Goal: Use online tool/utility: Utilize a website feature to perform a specific function

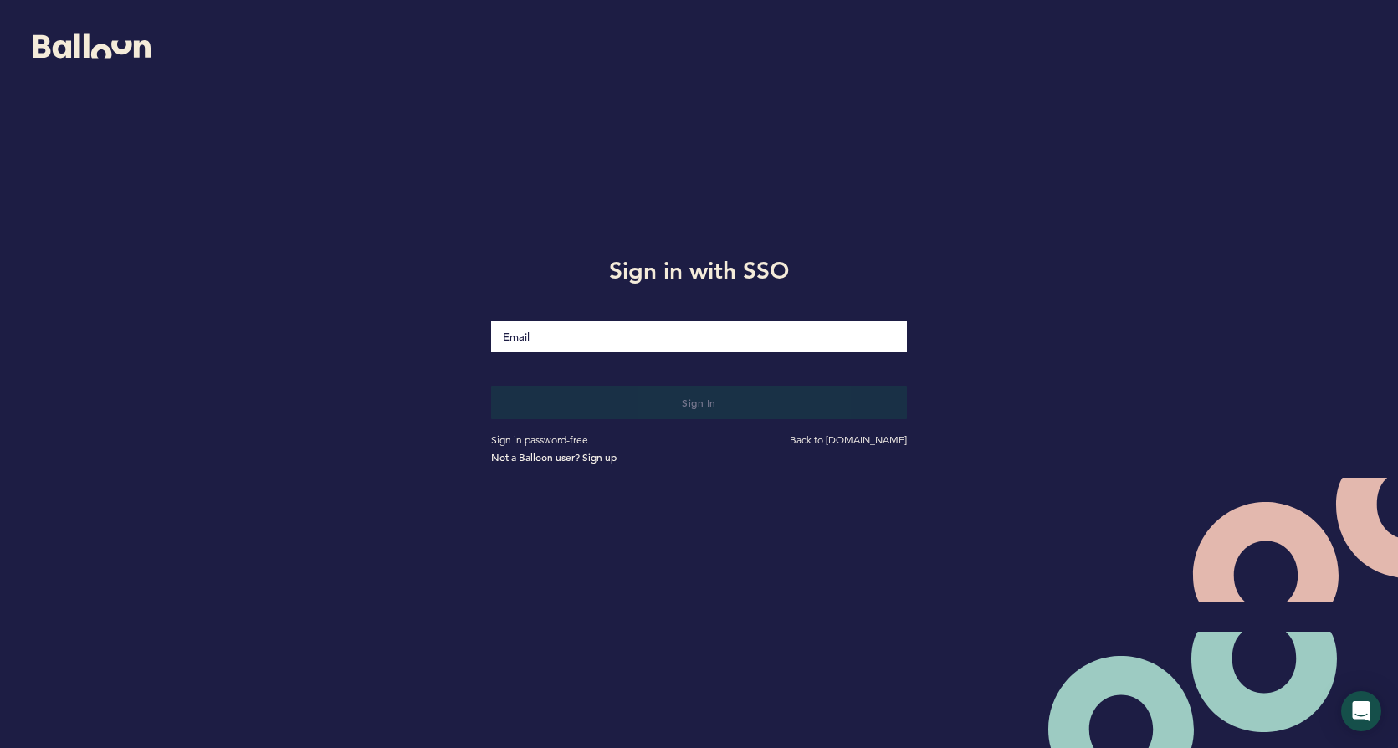
click at [602, 340] on input "Email" at bounding box center [699, 336] width 416 height 31
type input "[EMAIL_ADDRESS][DOMAIN_NAME]"
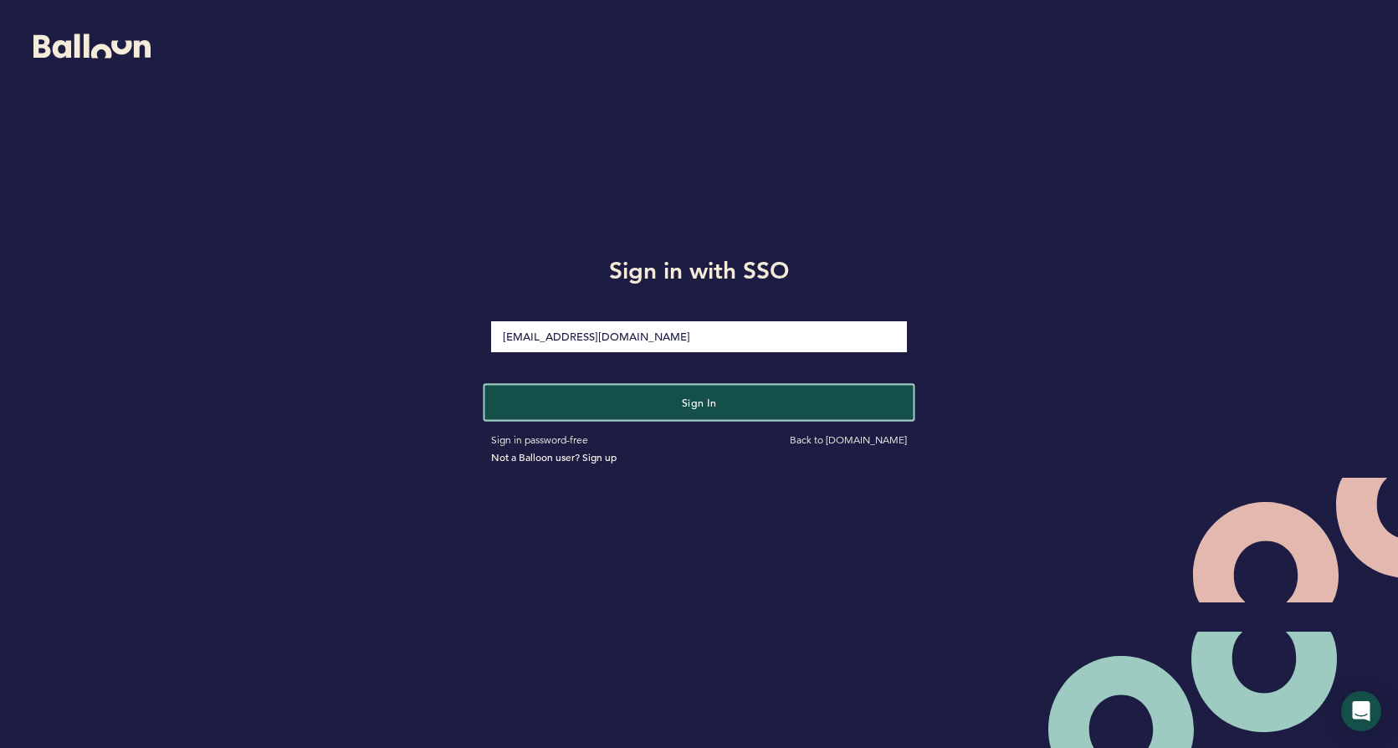
click at [606, 407] on button "Sign in" at bounding box center [699, 402] width 428 height 34
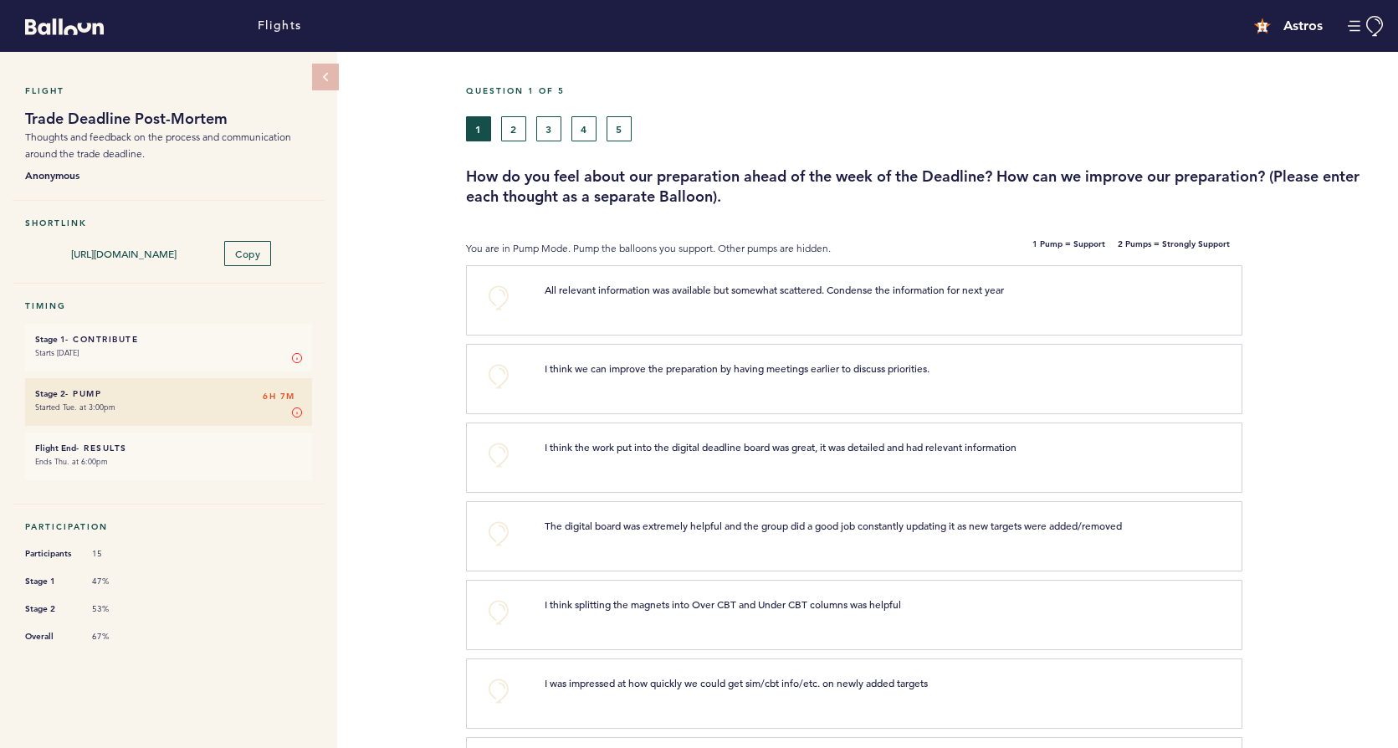
scroll to position [84, 0]
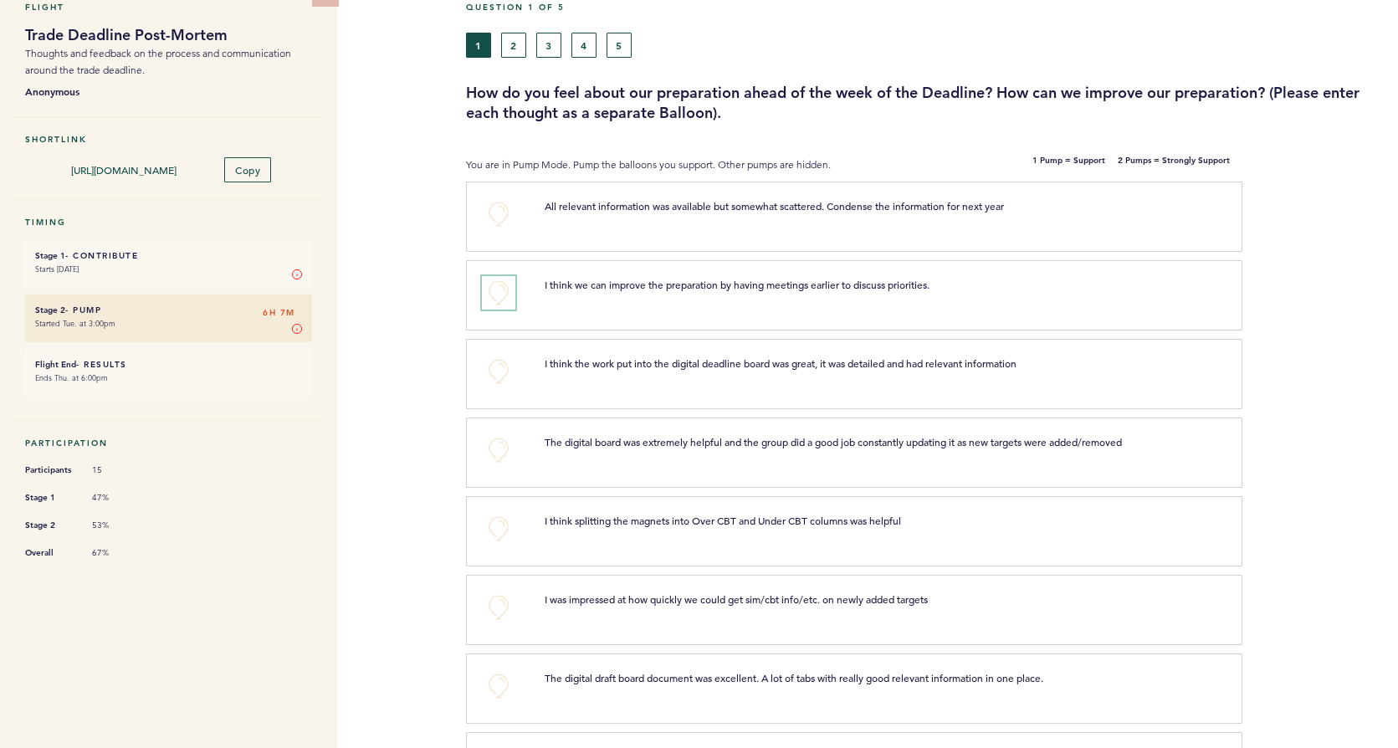
click at [493, 292] on button "+0" at bounding box center [498, 292] width 33 height 33
click at [0, 0] on span "+0" at bounding box center [0, 0] width 0 height 0
click at [496, 363] on button "+0" at bounding box center [498, 371] width 33 height 33
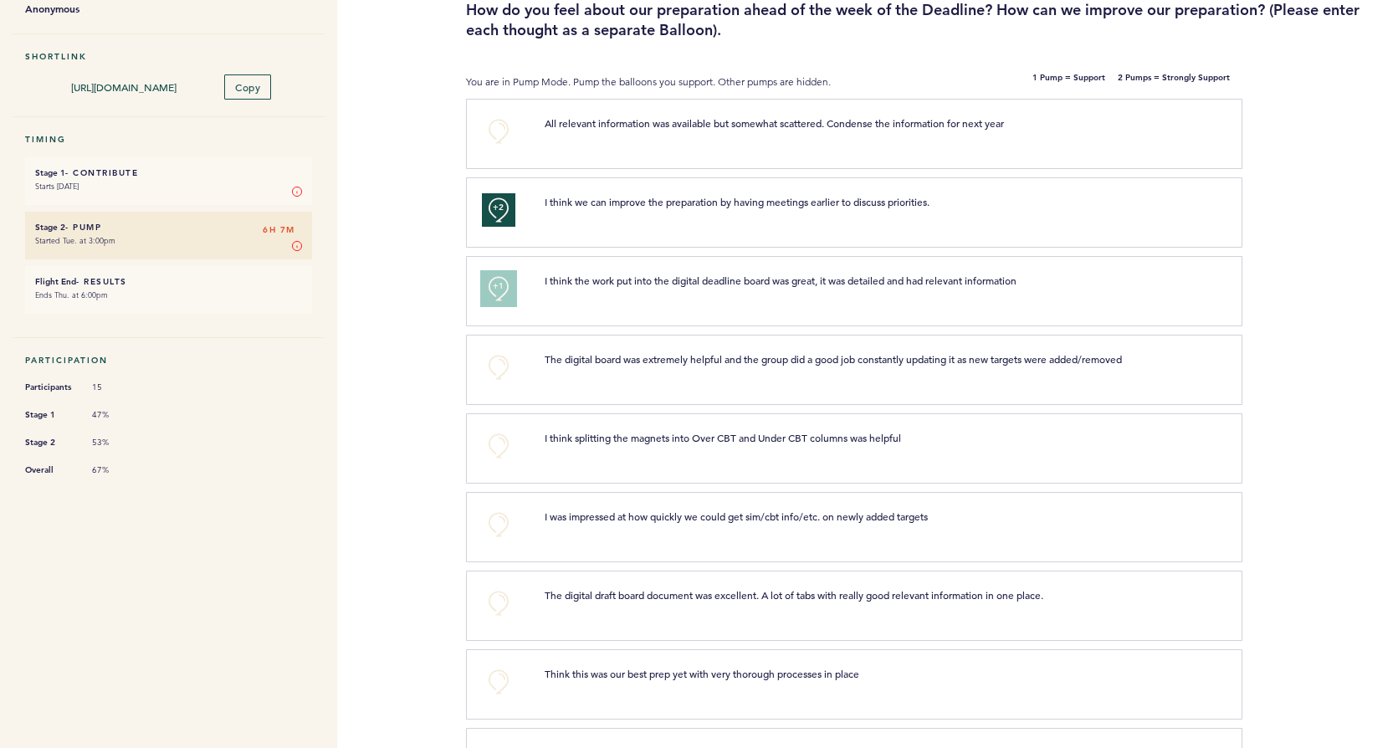
scroll to position [167, 0]
click at [499, 355] on button "+0" at bounding box center [498, 366] width 33 height 33
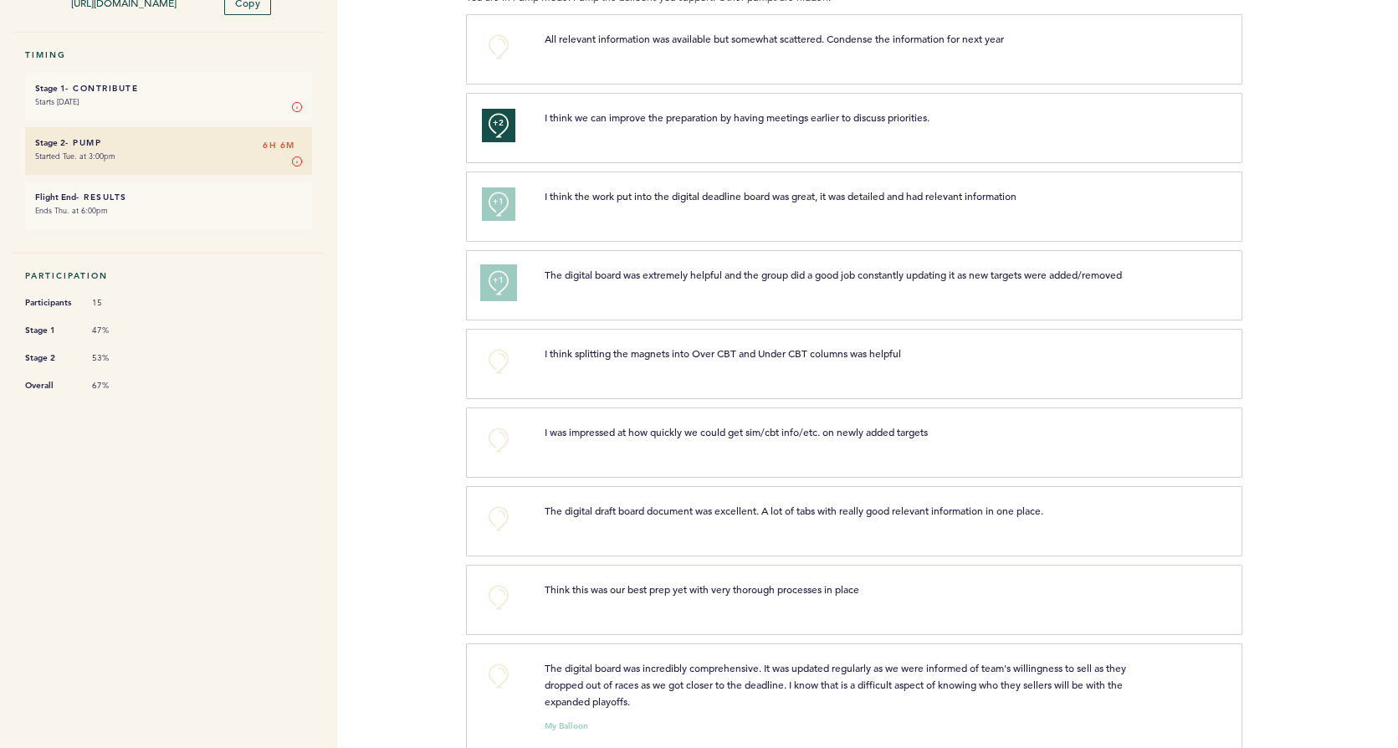
scroll to position [335, 0]
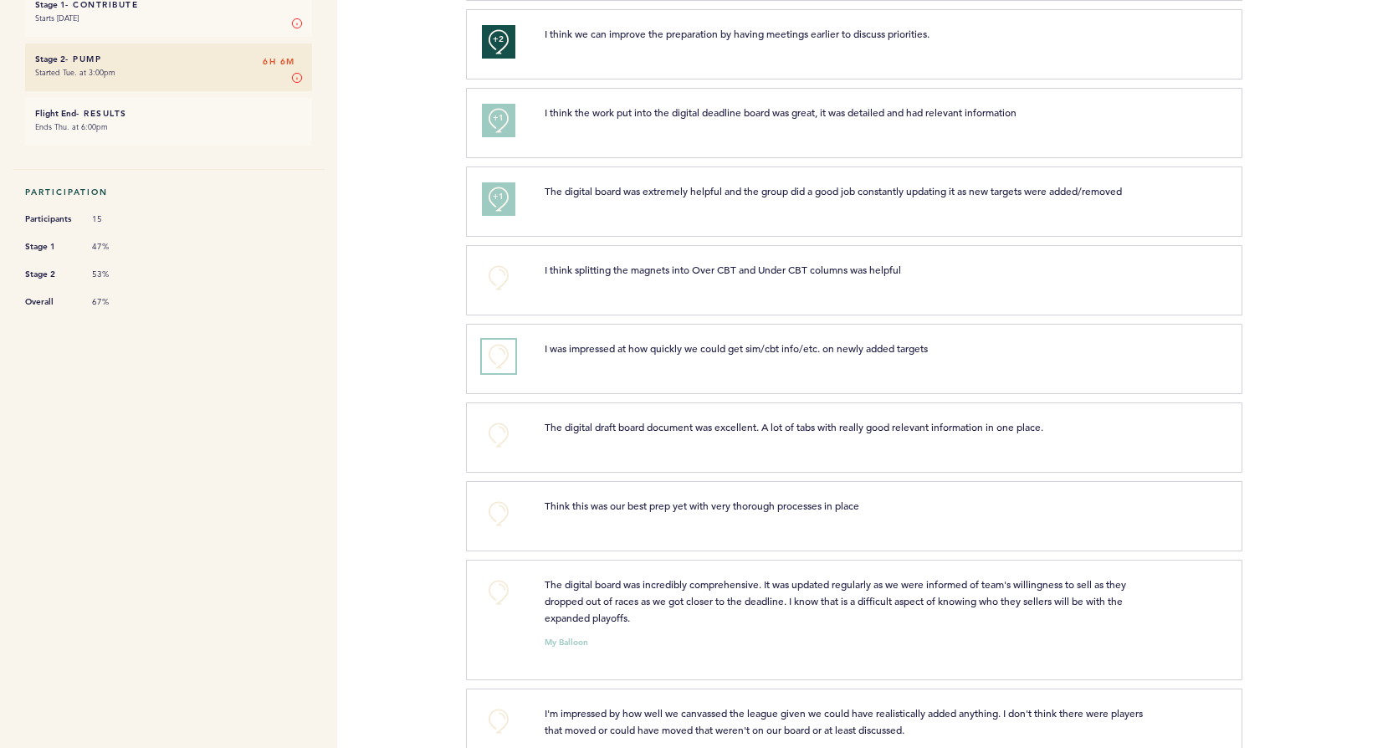
click at [503, 359] on button "+0" at bounding box center [498, 356] width 33 height 33
click at [495, 429] on button "+0" at bounding box center [498, 434] width 33 height 33
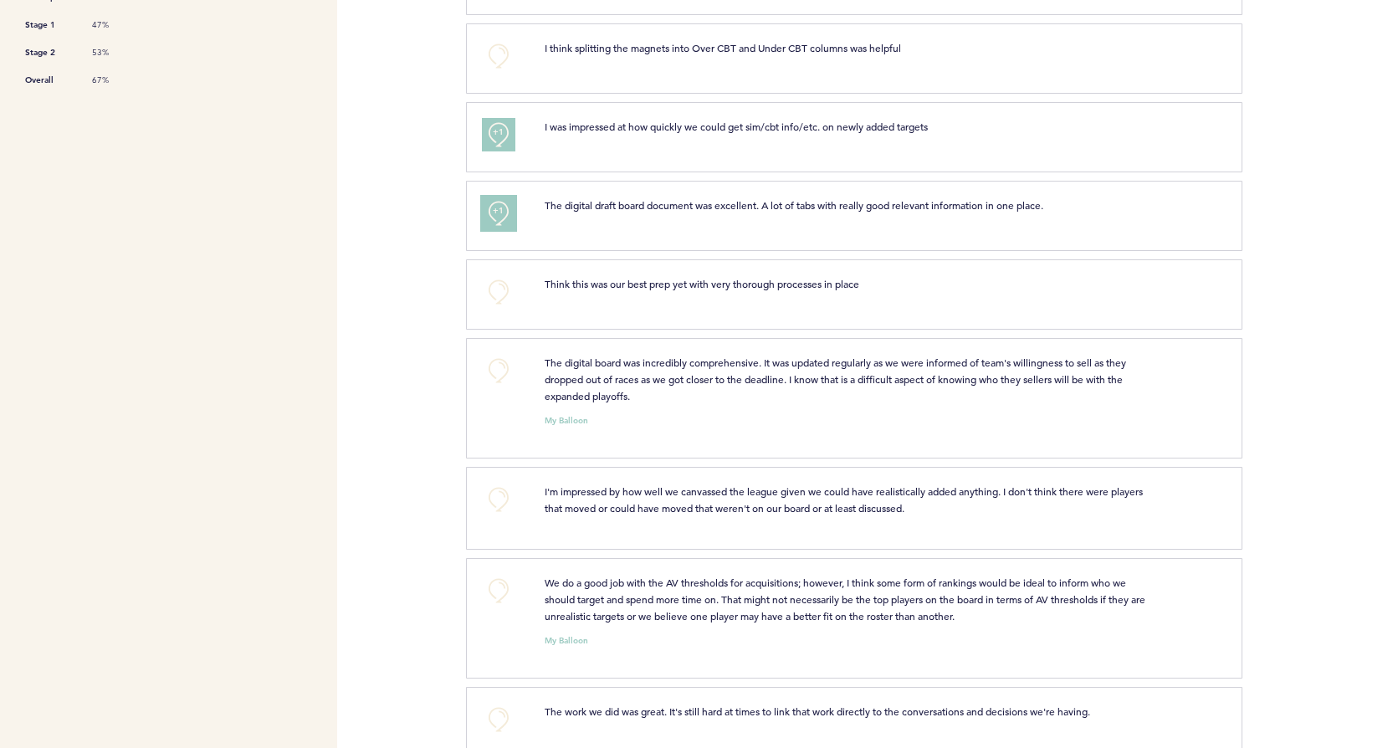
scroll to position [586, 0]
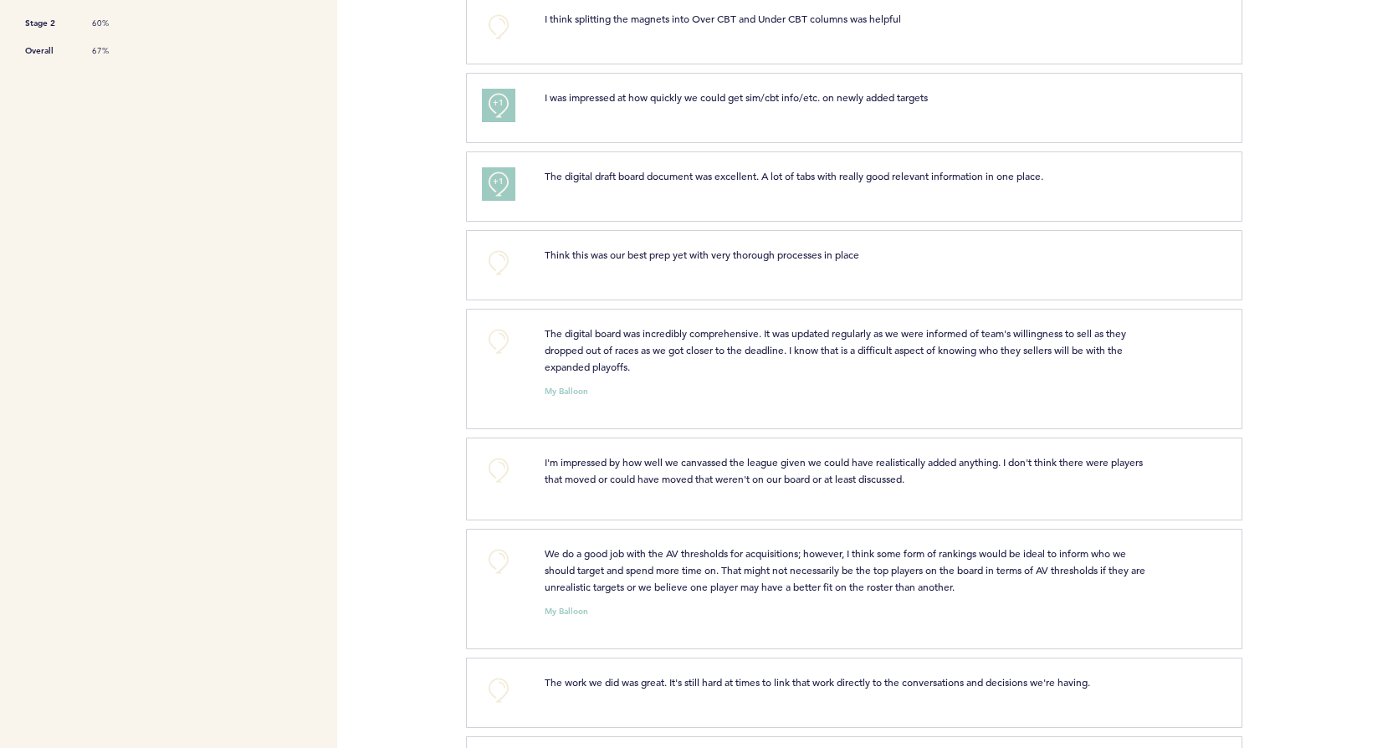
click at [1039, 350] on span "The digital board was incredibly comprehensive. It was updated regularly as we …" at bounding box center [837, 349] width 584 height 47
click at [1032, 350] on span "The digital board was incredibly comprehensive. It was updated regularly as we …" at bounding box center [837, 349] width 584 height 47
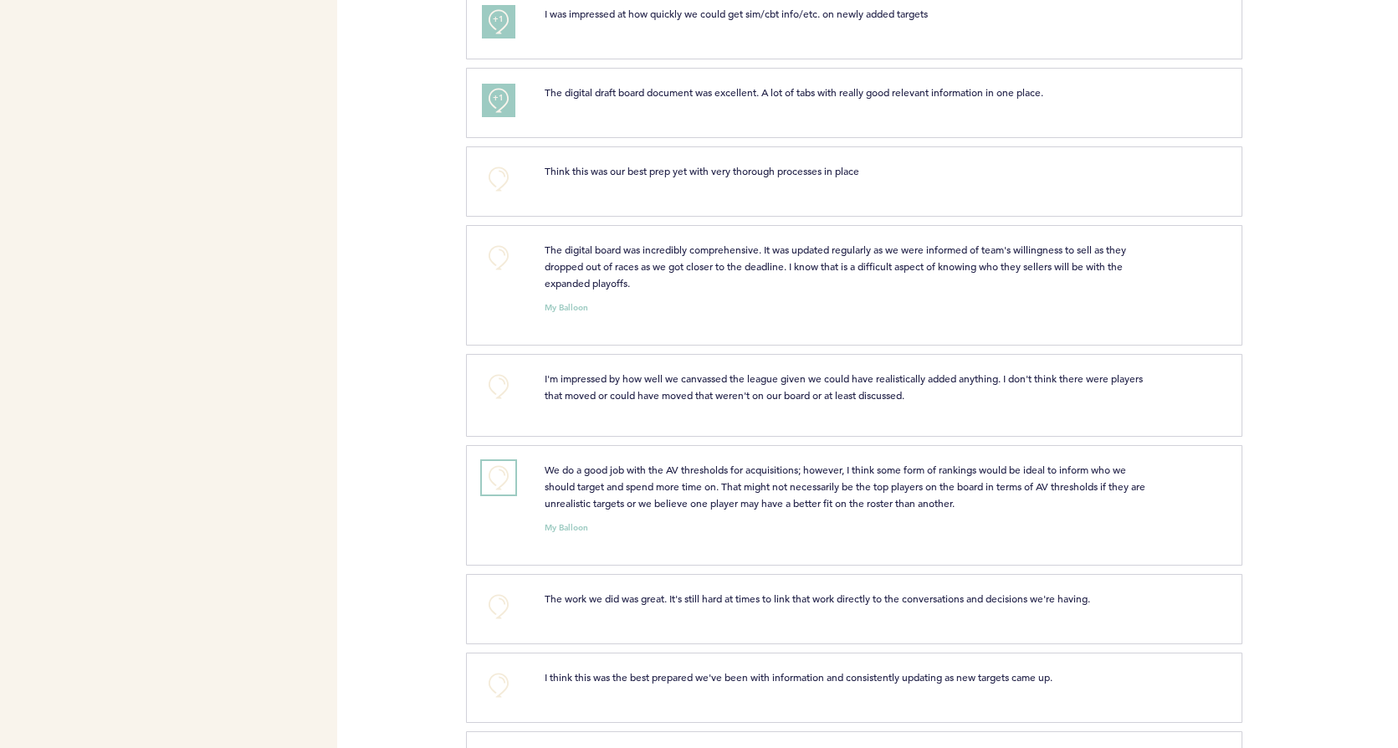
click at [505, 478] on button "+0" at bounding box center [498, 477] width 33 height 33
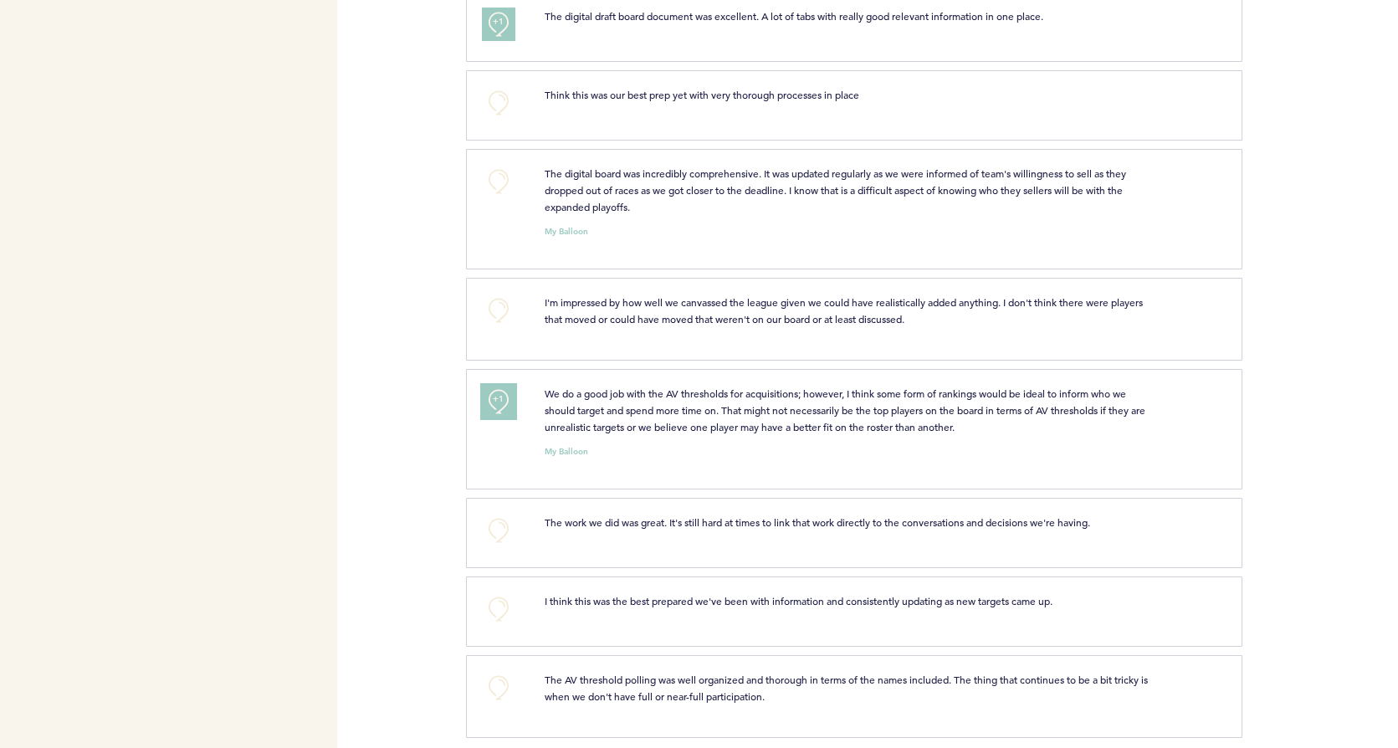
scroll to position [760, 0]
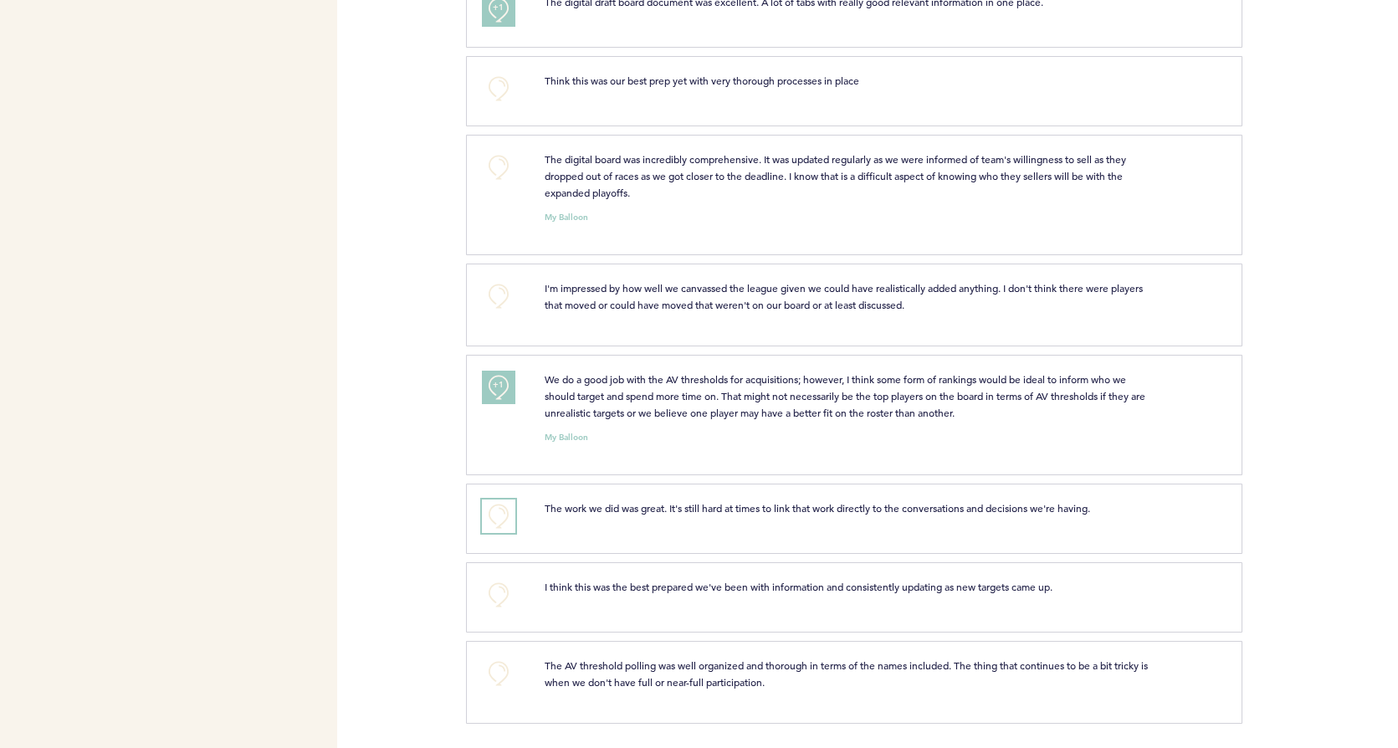
click at [497, 519] on button "+0" at bounding box center [498, 515] width 33 height 33
click at [497, 519] on span "+1" at bounding box center [499, 513] width 12 height 17
click at [494, 529] on button "+1" at bounding box center [498, 515] width 33 height 33
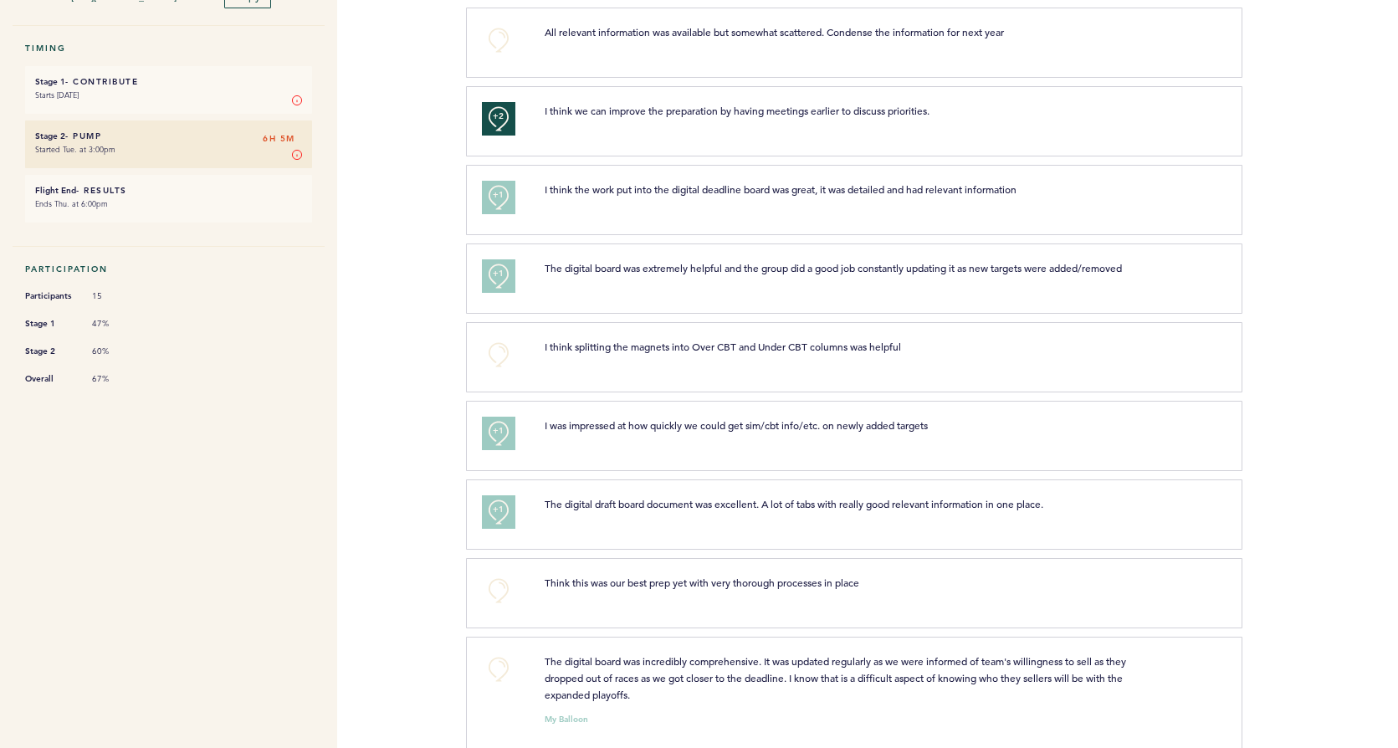
scroll to position [0, 0]
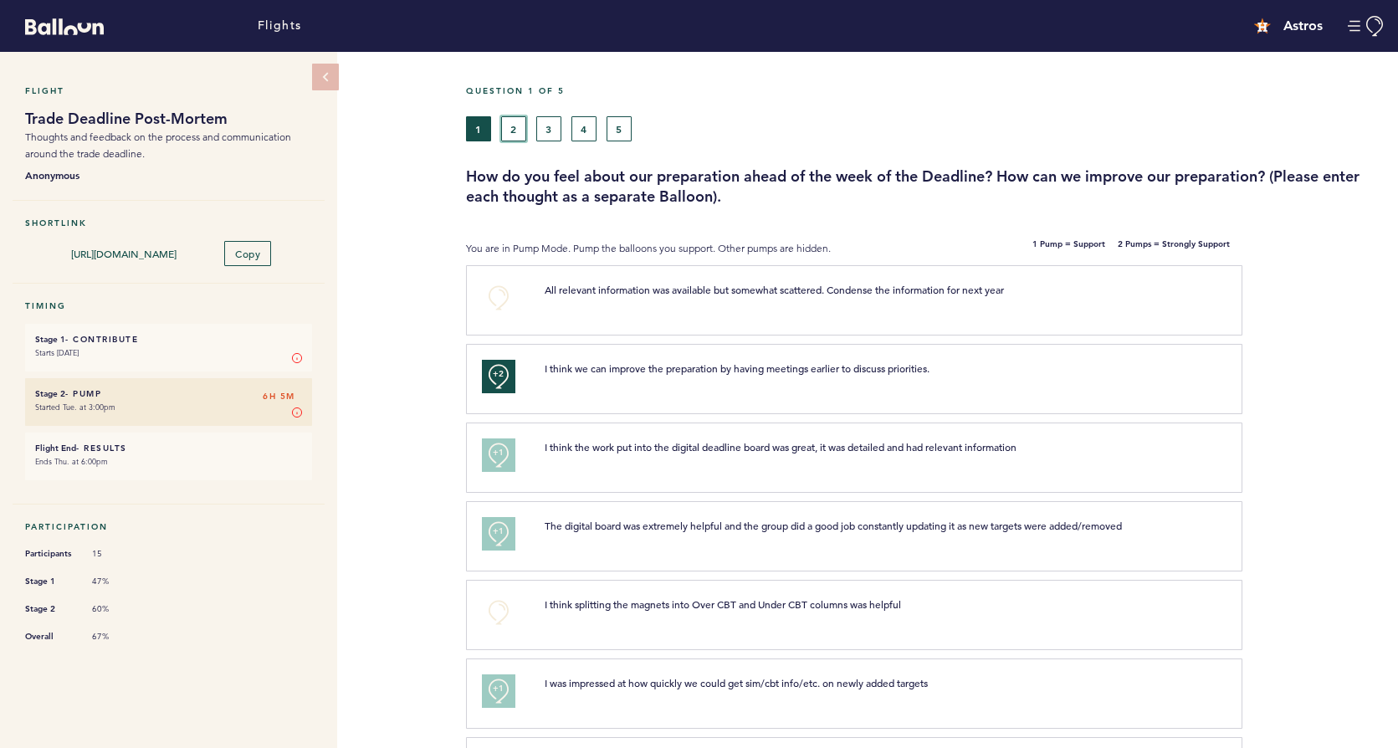
click at [523, 137] on button "2" at bounding box center [513, 128] width 25 height 25
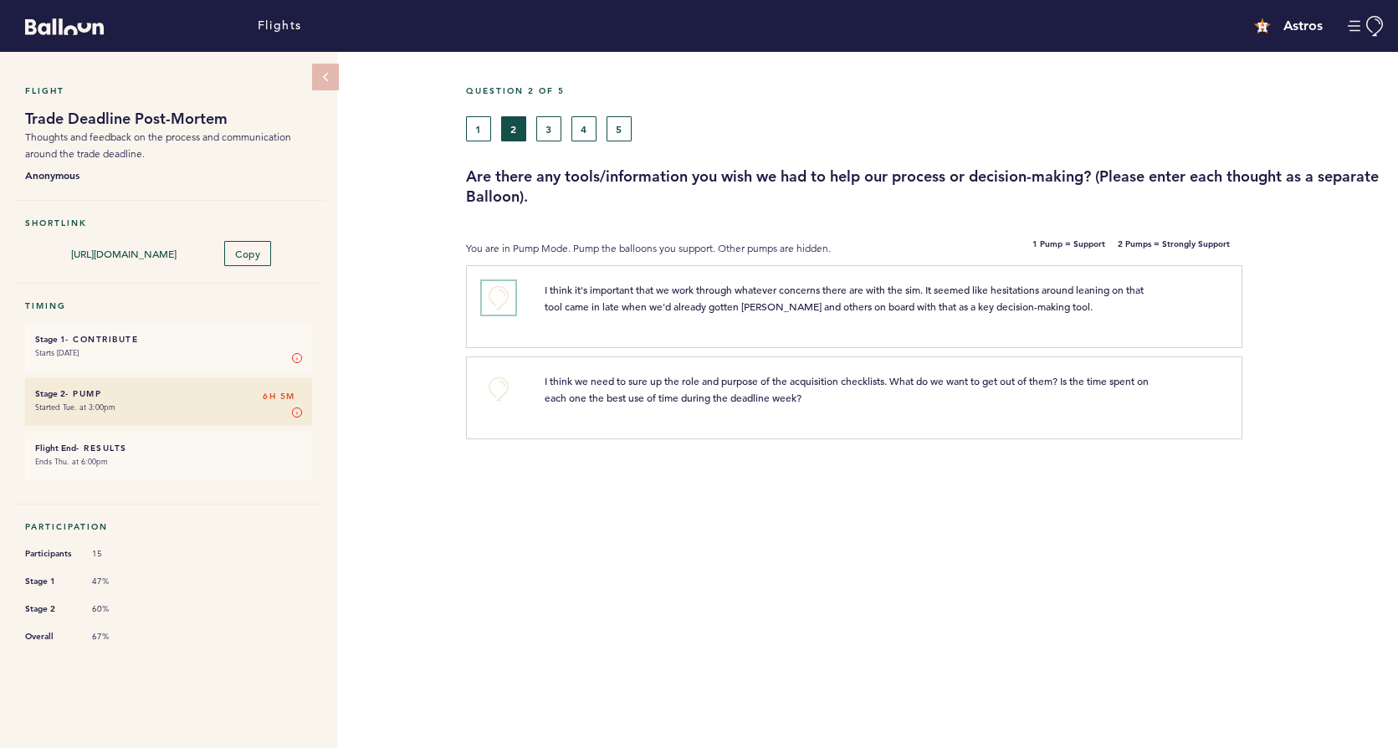
click at [501, 304] on button "+0" at bounding box center [498, 297] width 33 height 33
click at [501, 304] on button "+1" at bounding box center [498, 297] width 33 height 33
click at [550, 130] on button "3" at bounding box center [548, 128] width 25 height 25
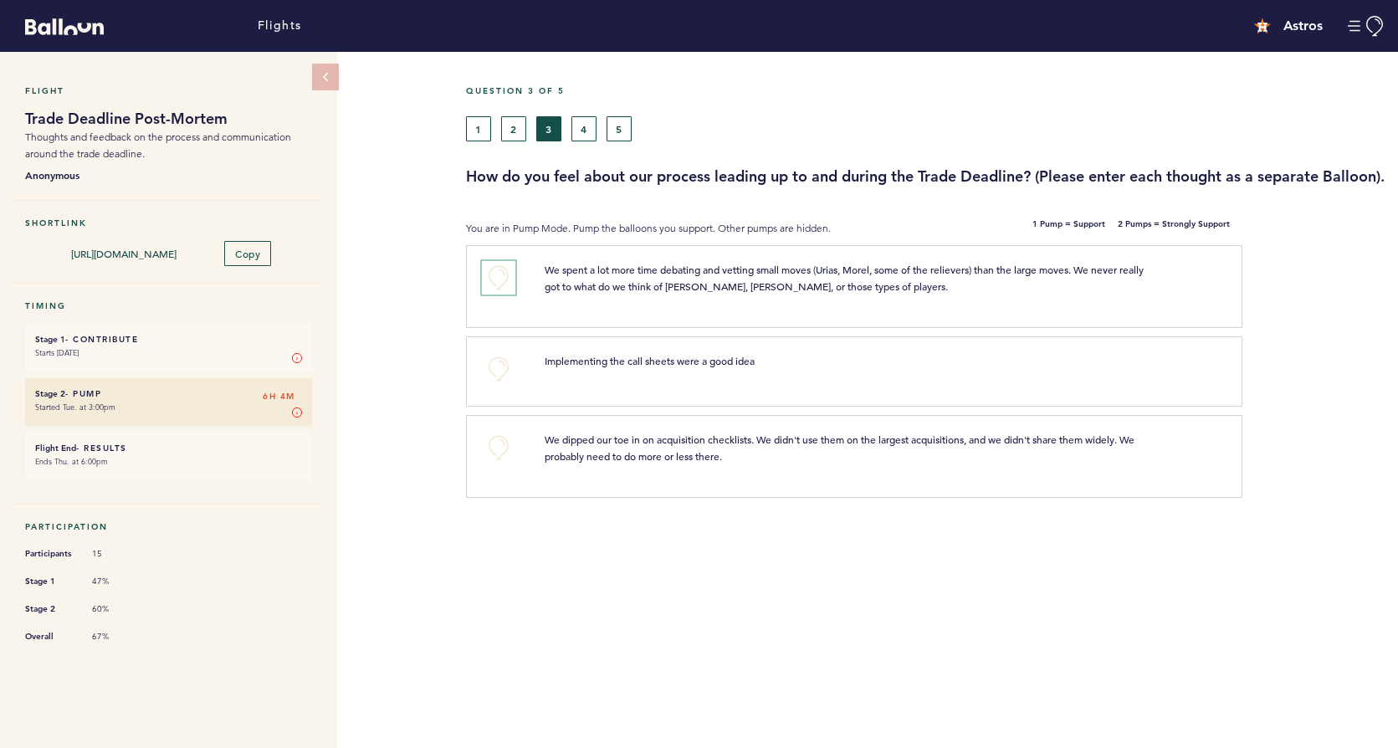
click at [499, 294] on button "+0" at bounding box center [498, 277] width 33 height 33
click at [499, 284] on span "+1" at bounding box center [499, 275] width 12 height 17
click at [500, 284] on span "+1" at bounding box center [499, 275] width 12 height 17
click at [580, 138] on button "4" at bounding box center [583, 128] width 25 height 25
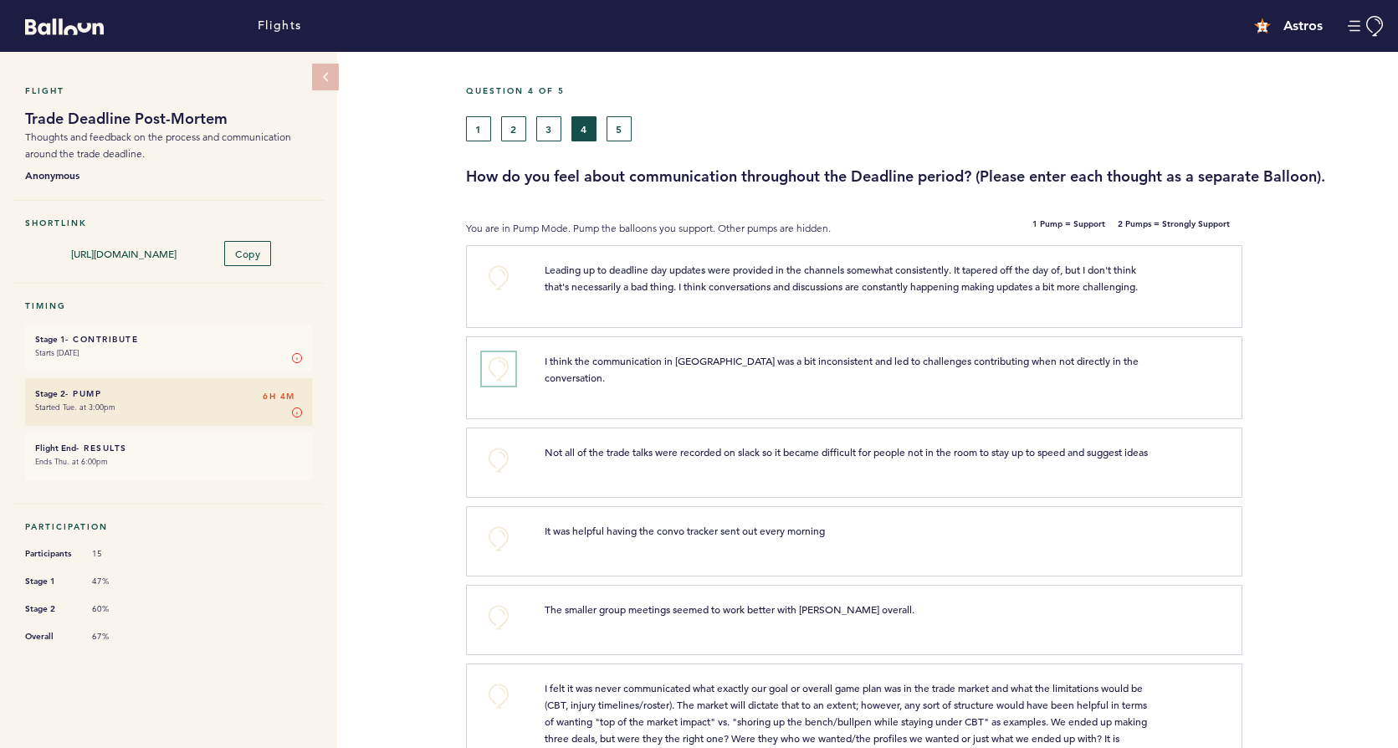
click at [486, 365] on button "+0" at bounding box center [498, 368] width 33 height 33
click at [486, 365] on button "+1" at bounding box center [498, 368] width 33 height 33
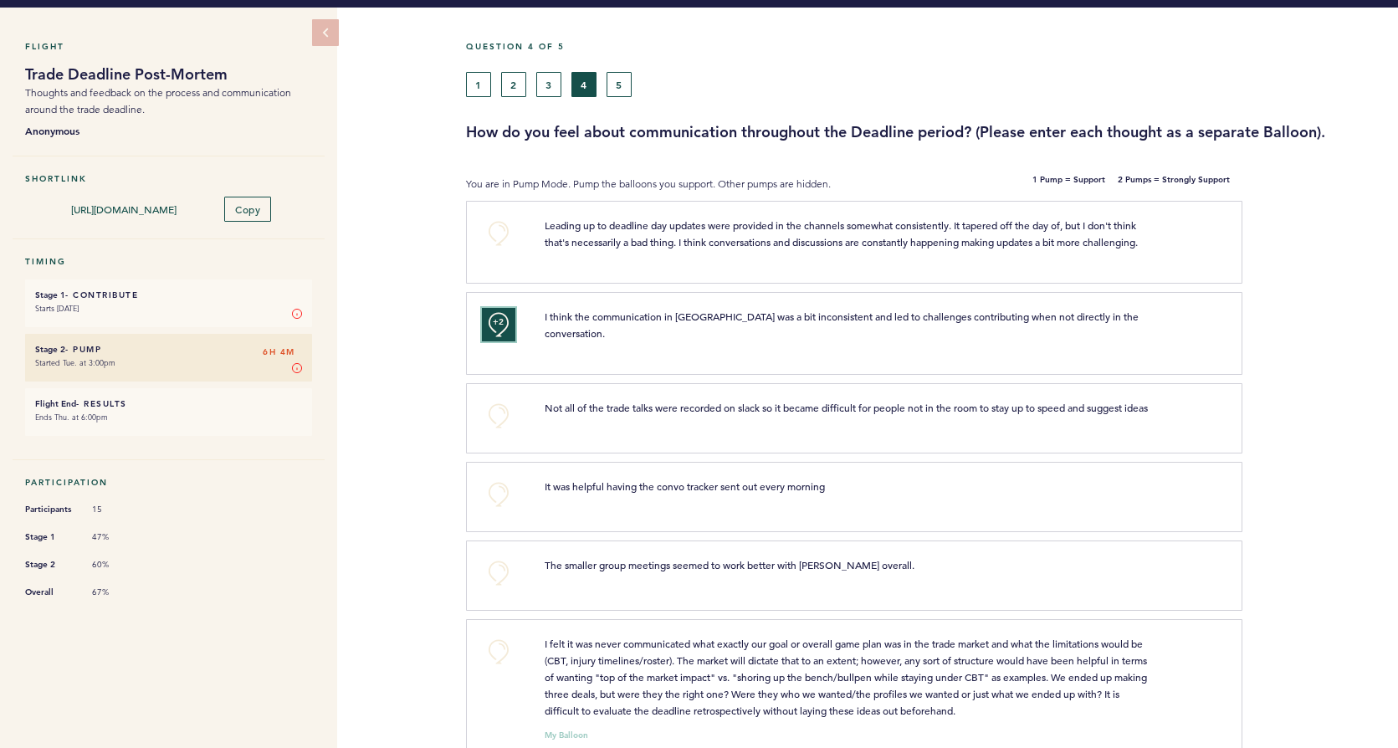
scroll to position [84, 0]
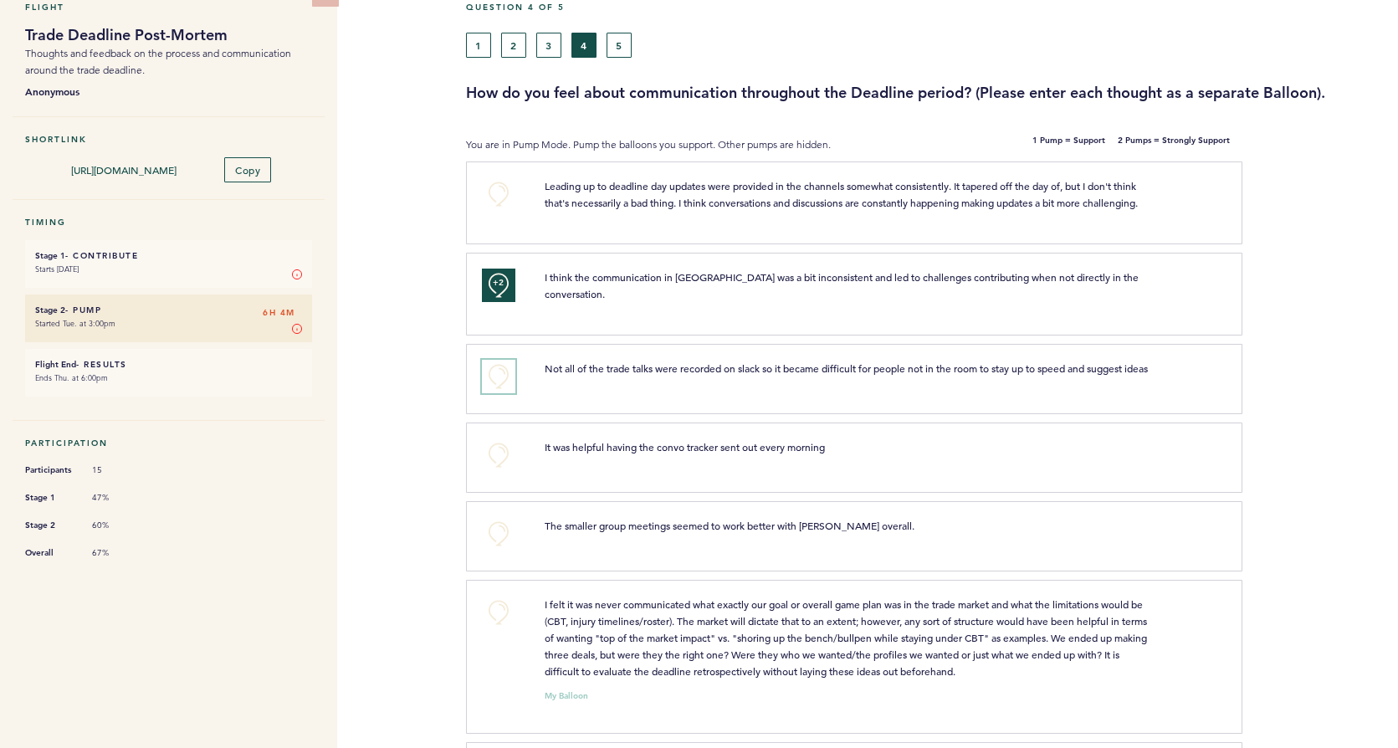
click at [499, 371] on button "+0" at bounding box center [498, 376] width 33 height 33
click at [499, 371] on button "+1" at bounding box center [498, 376] width 33 height 33
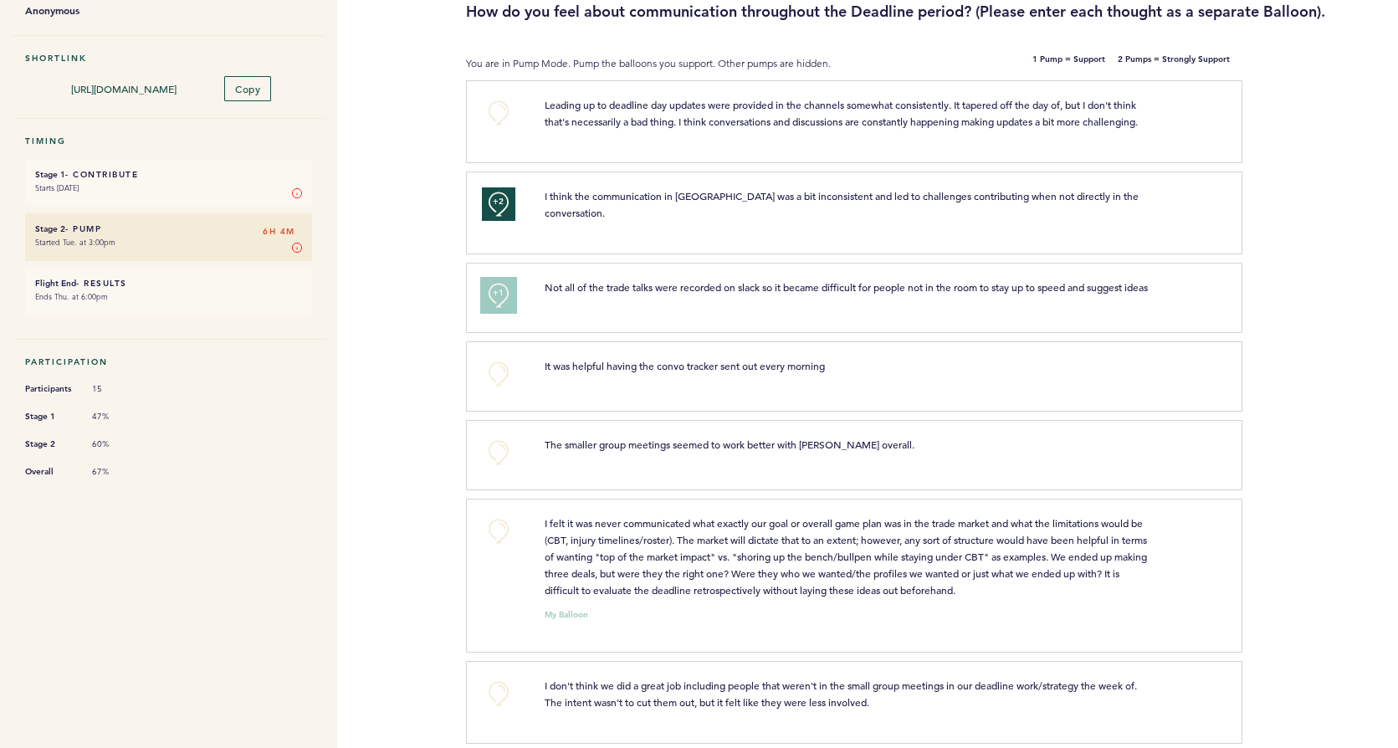
scroll to position [167, 0]
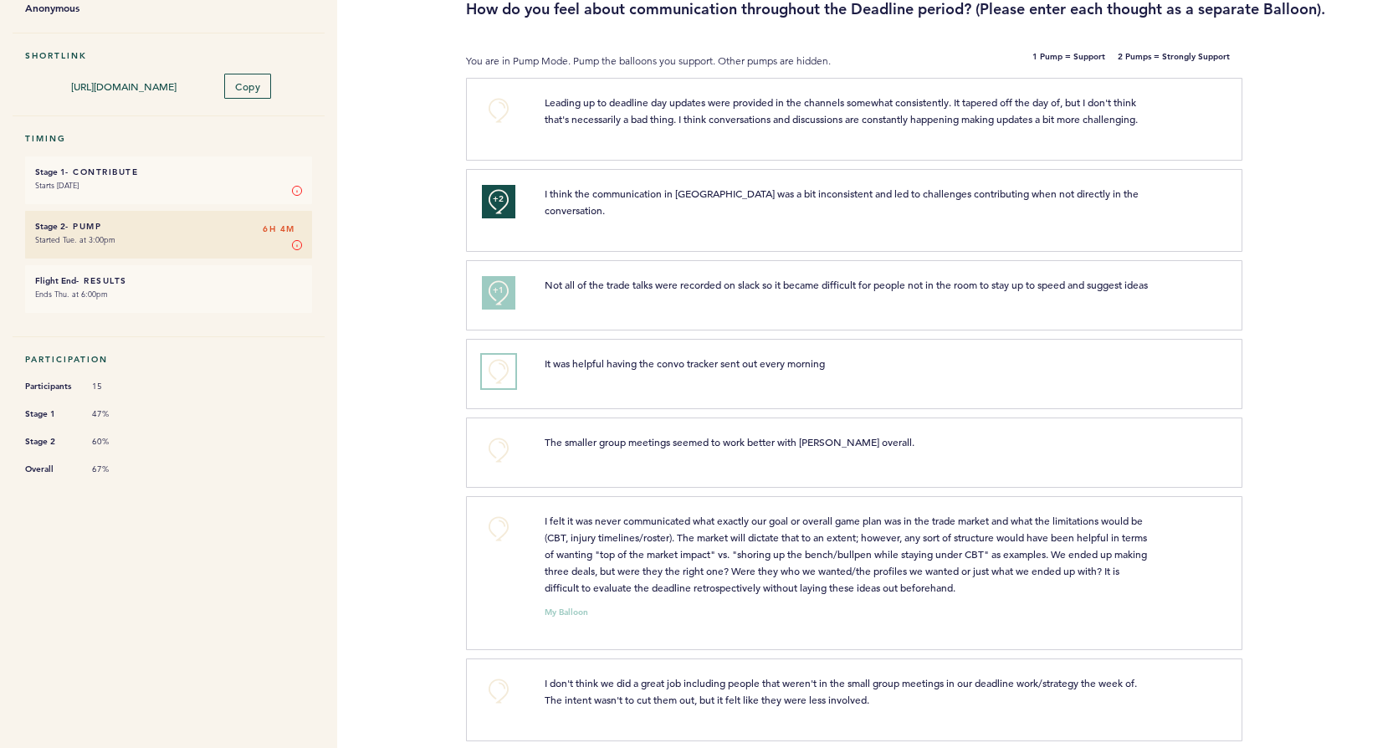
click at [499, 372] on button "+0" at bounding box center [498, 371] width 33 height 33
click at [494, 282] on span "+1" at bounding box center [499, 290] width 12 height 17
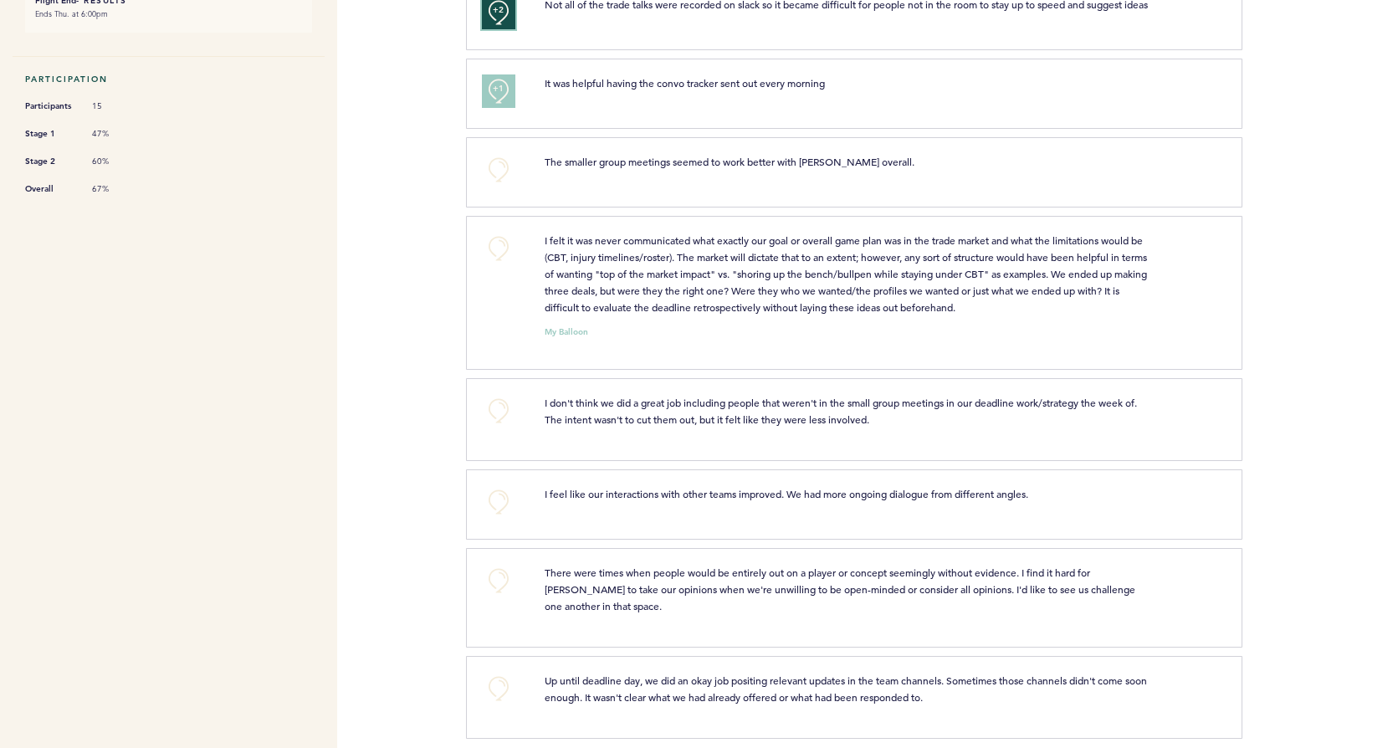
scroll to position [463, 0]
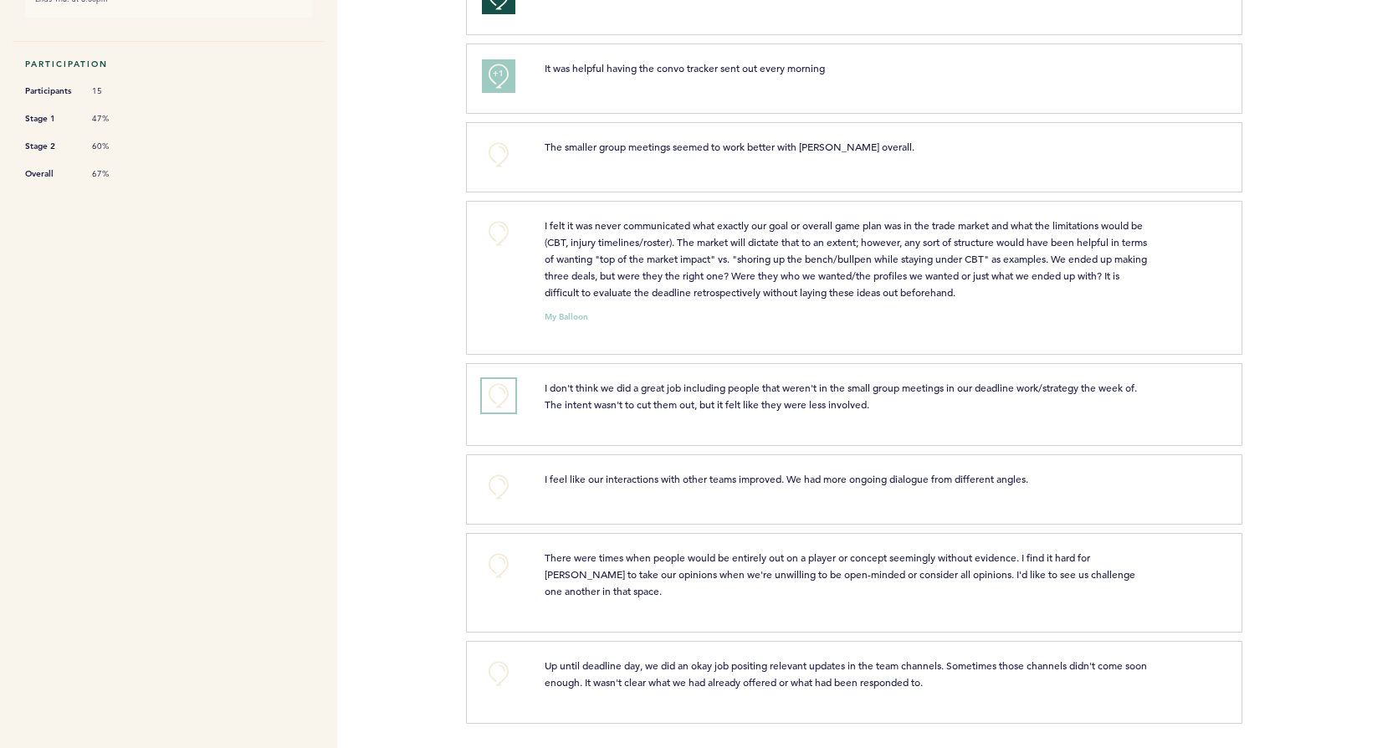
click at [493, 388] on button "+0" at bounding box center [498, 395] width 33 height 33
click at [493, 388] on span "+1" at bounding box center [499, 393] width 12 height 17
click at [509, 392] on button "+1" at bounding box center [498, 395] width 33 height 33
click at [511, 227] on button "+0" at bounding box center [498, 233] width 33 height 33
click at [495, 667] on button "+0" at bounding box center [498, 673] width 33 height 33
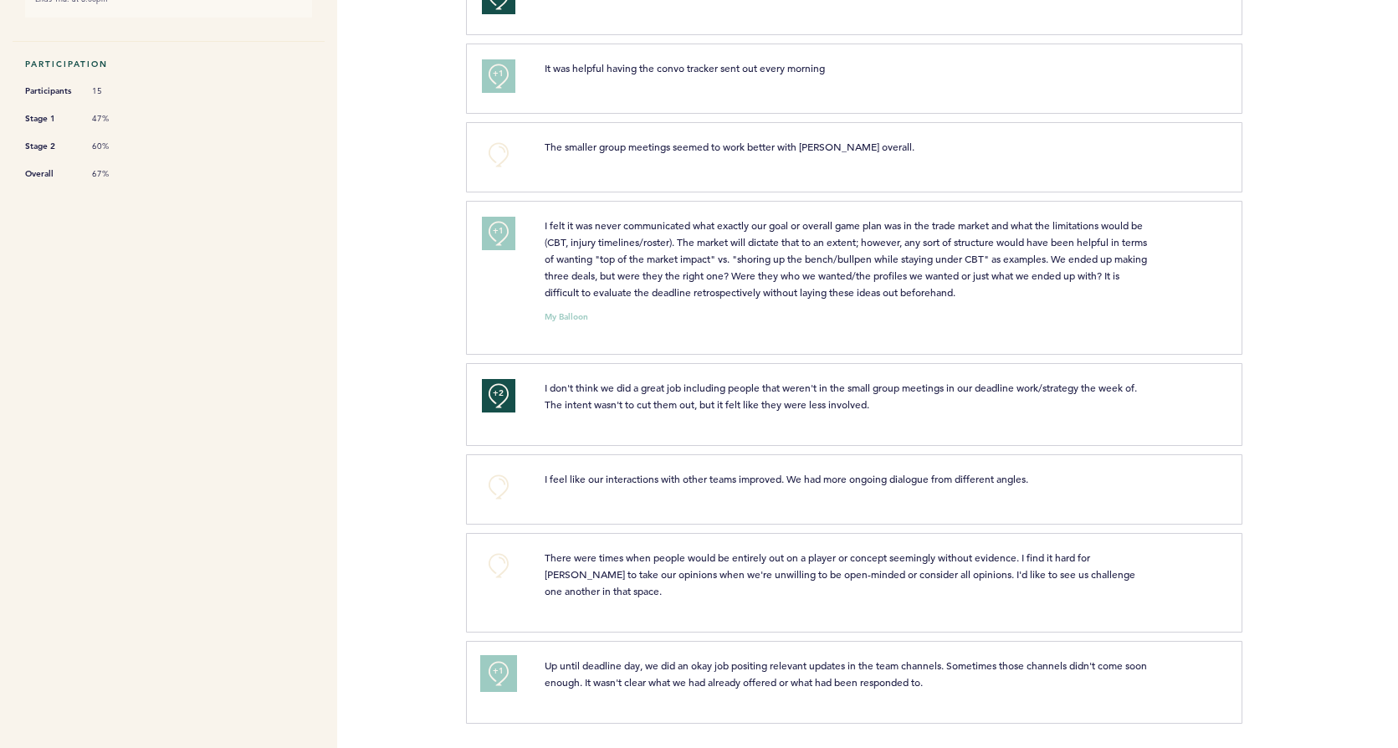
click at [495, 667] on span "+1" at bounding box center [499, 670] width 12 height 17
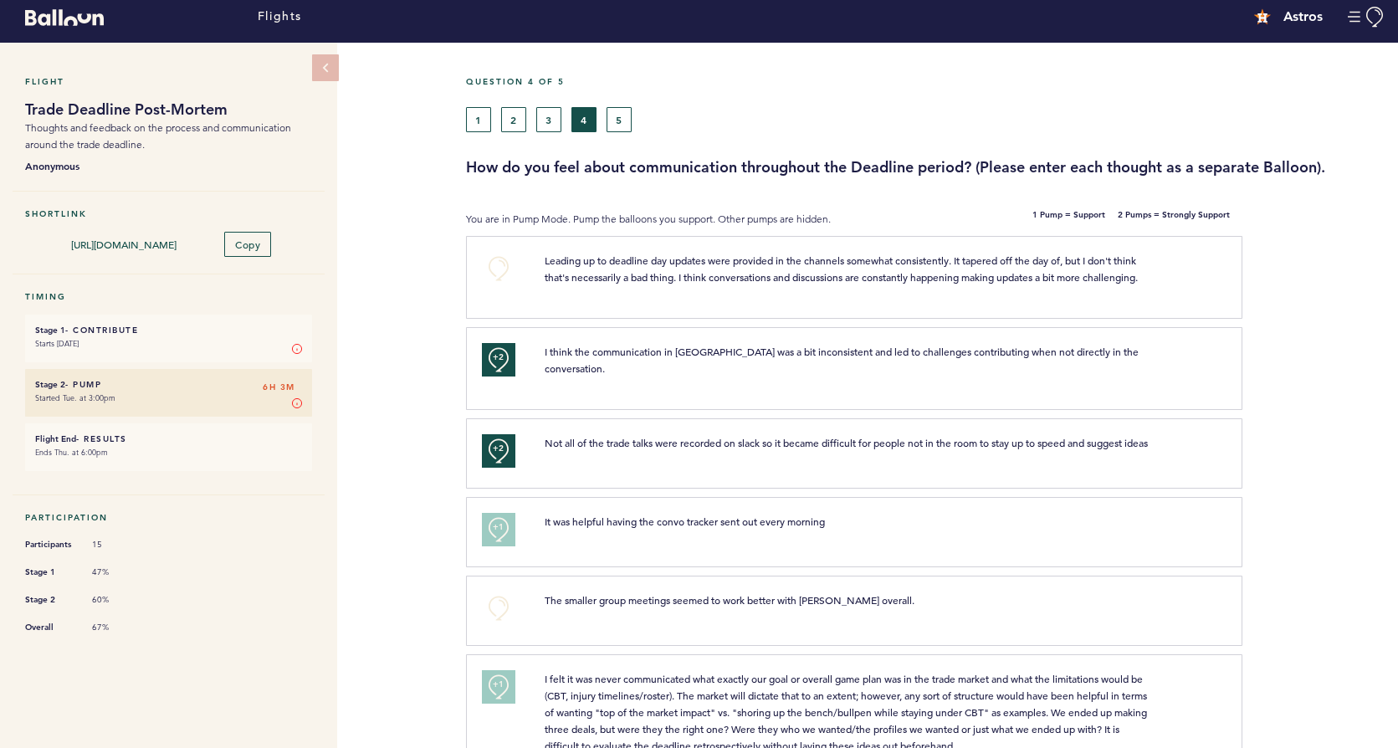
scroll to position [0, 0]
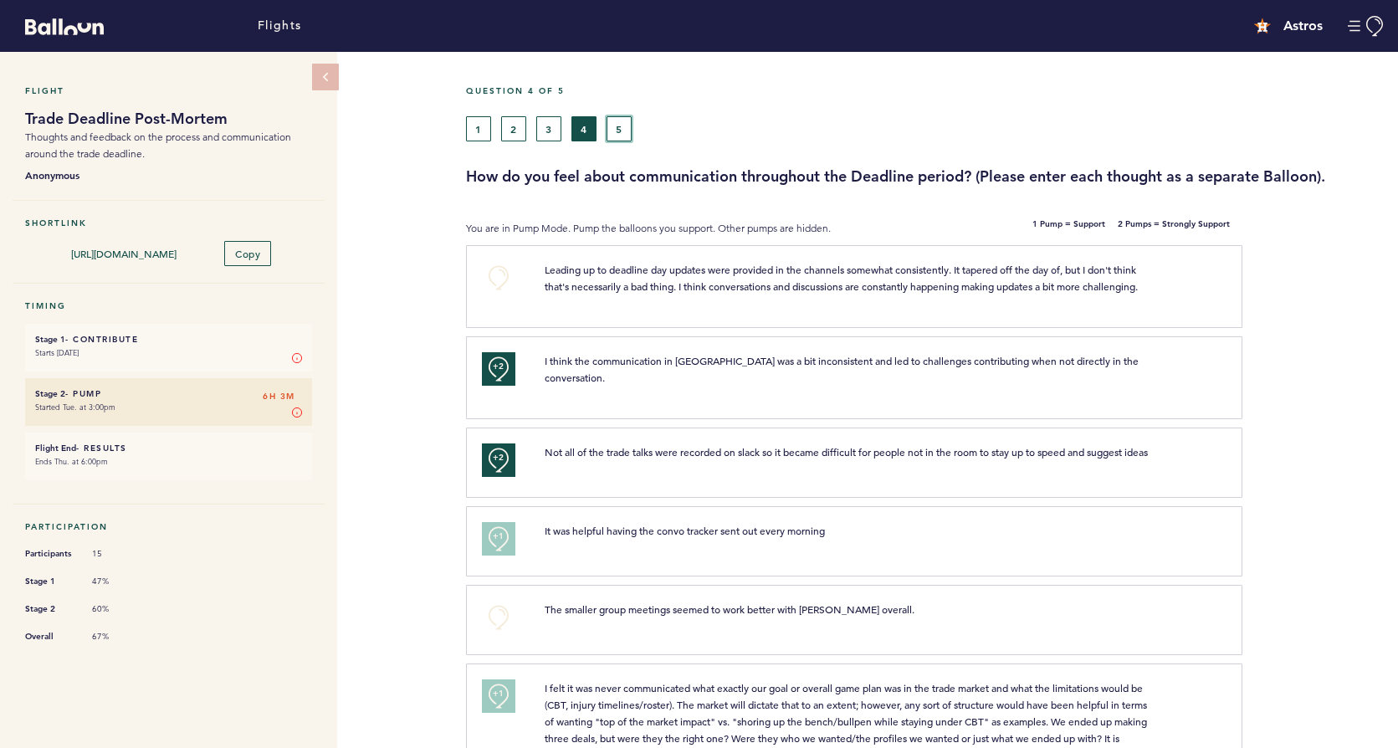
click at [611, 119] on button "5" at bounding box center [618, 128] width 25 height 25
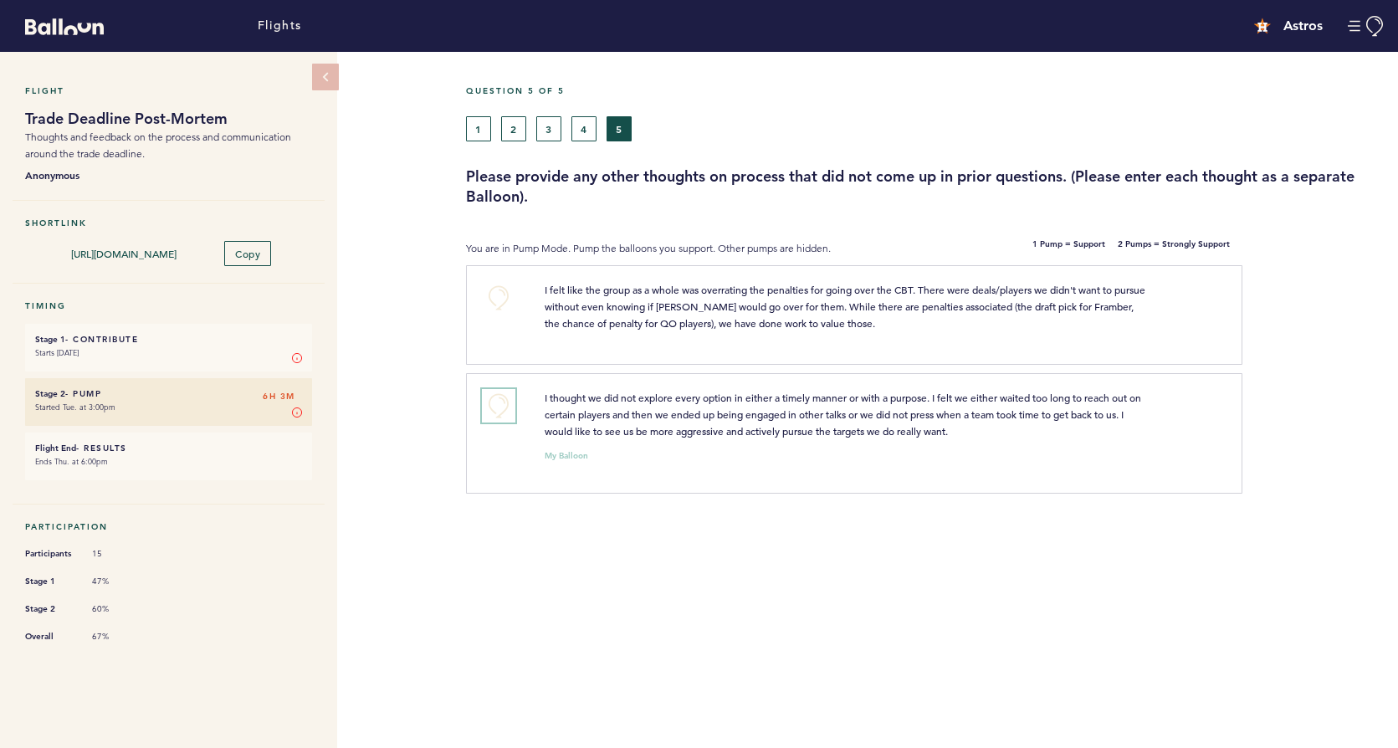
click at [489, 409] on button "+0" at bounding box center [498, 405] width 33 height 33
